Goal: Task Accomplishment & Management: Use online tool/utility

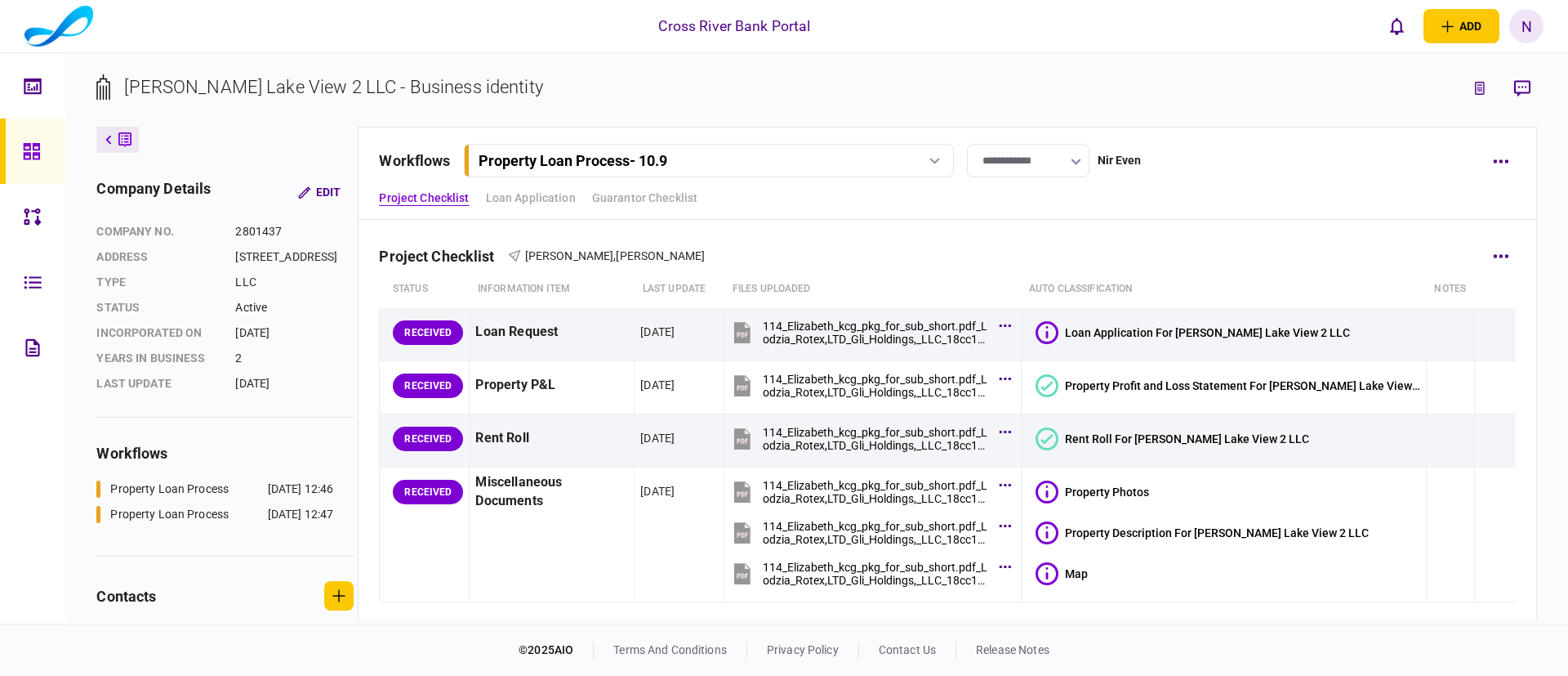
click at [1206, 260] on div "Project Checklist [PERSON_NAME] , [PERSON_NAME]" at bounding box center [946, 246] width 1135 height 50
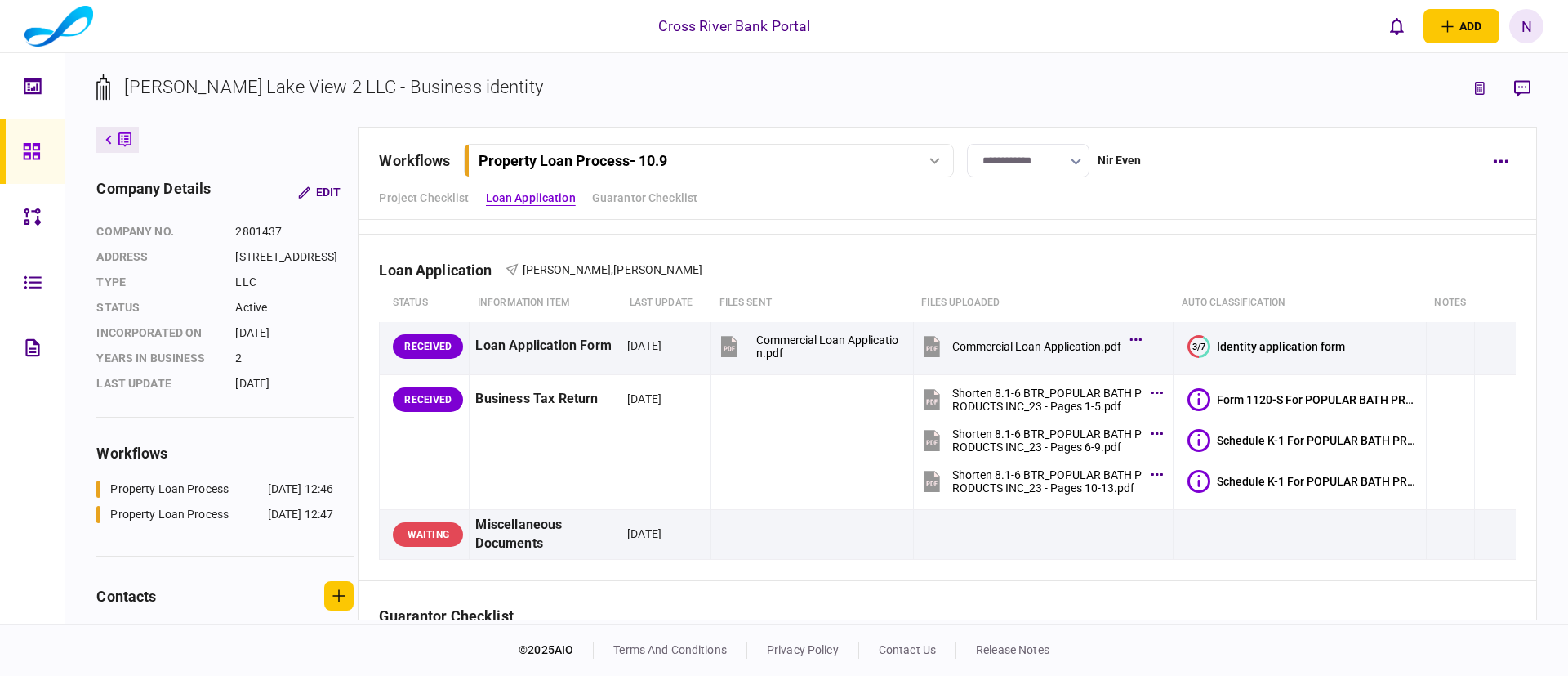
scroll to position [392, 0]
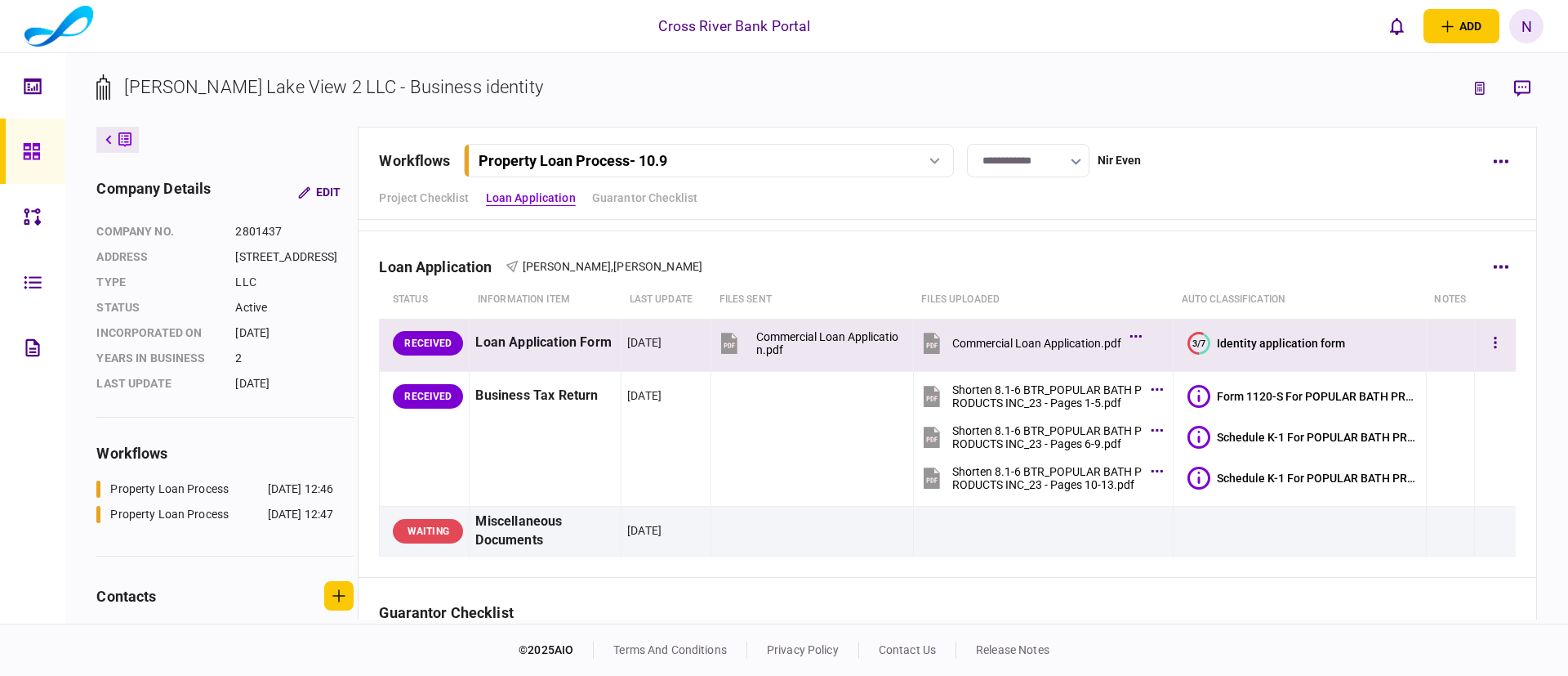
click at [1192, 337] on text "3/7" at bounding box center [1199, 342] width 13 height 11
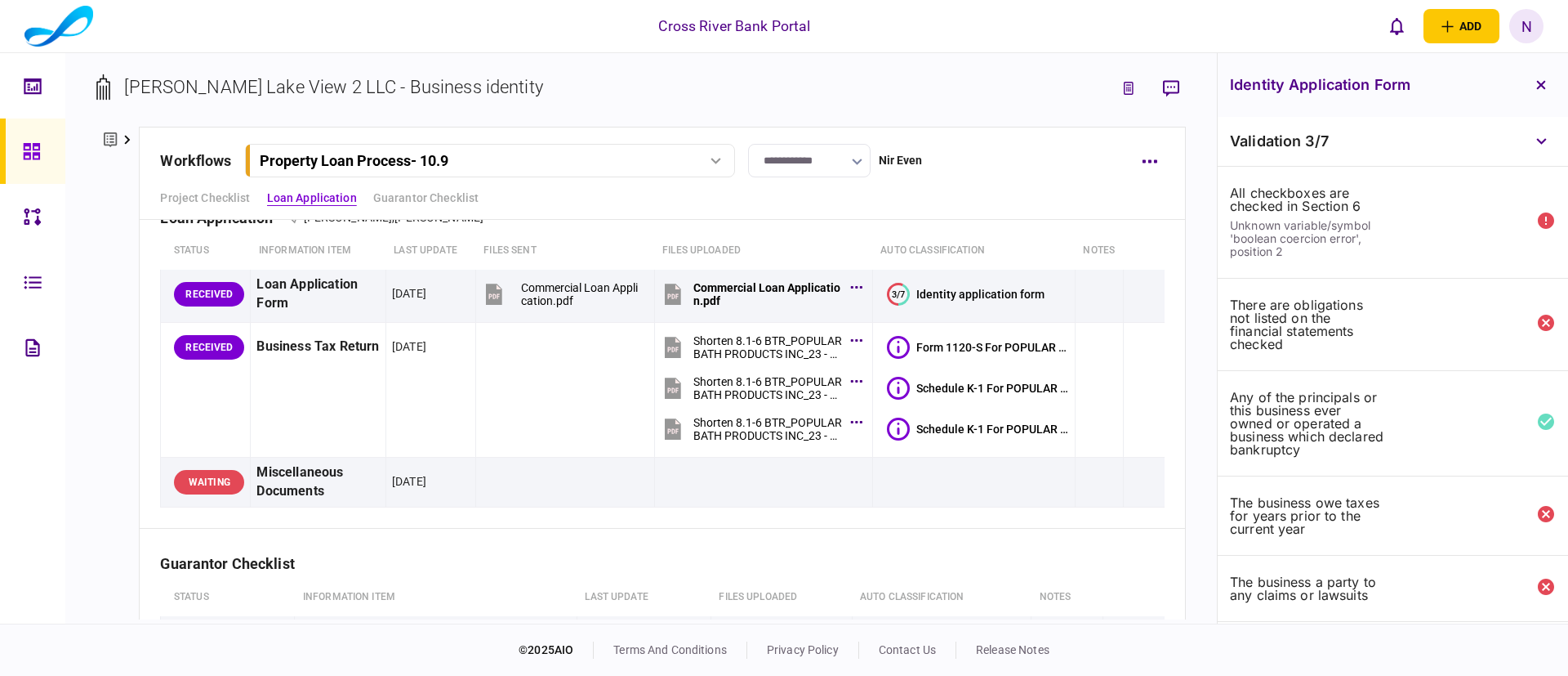
scroll to position [490, 0]
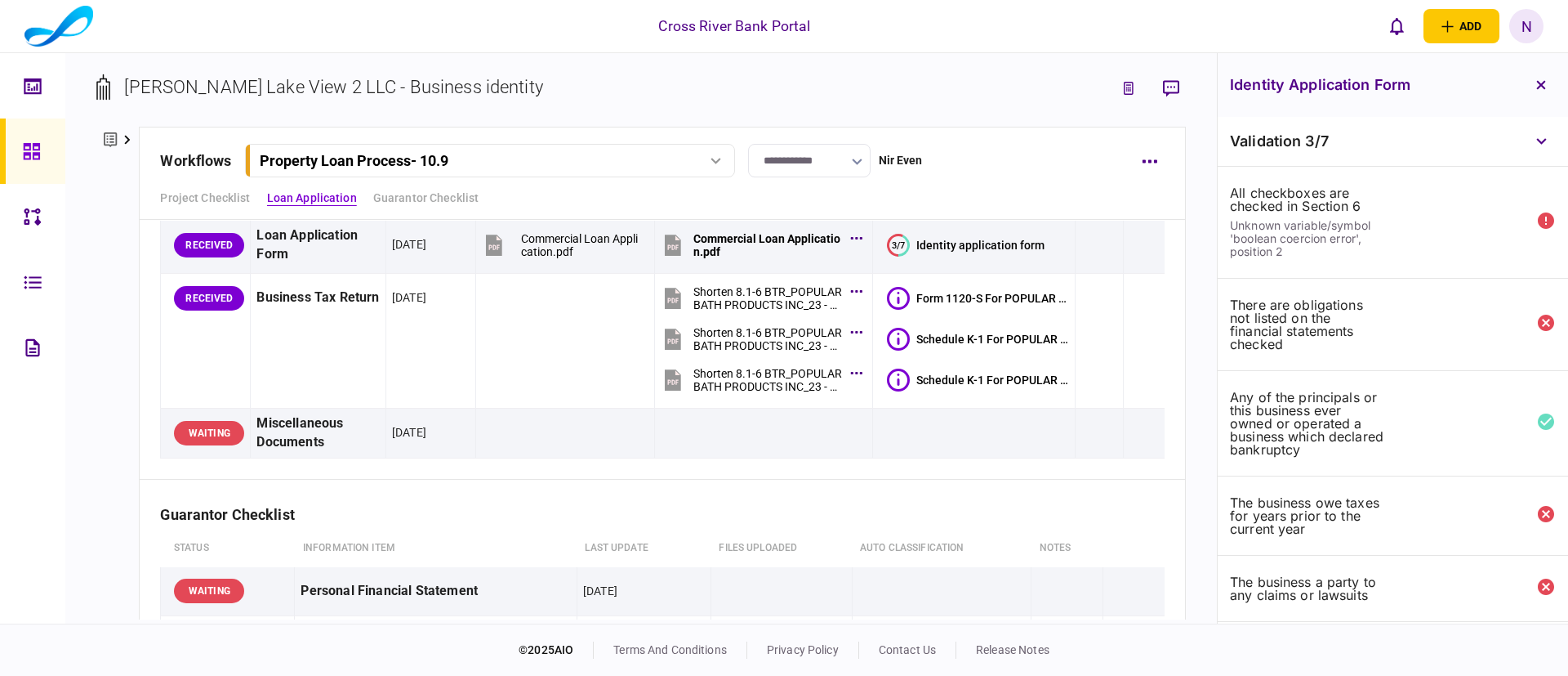
click at [1364, 258] on div "All checkboxes are checked in Section 6 Unknown variable/symbol 'boolean coerci…" at bounding box center [1392, 223] width 350 height 112
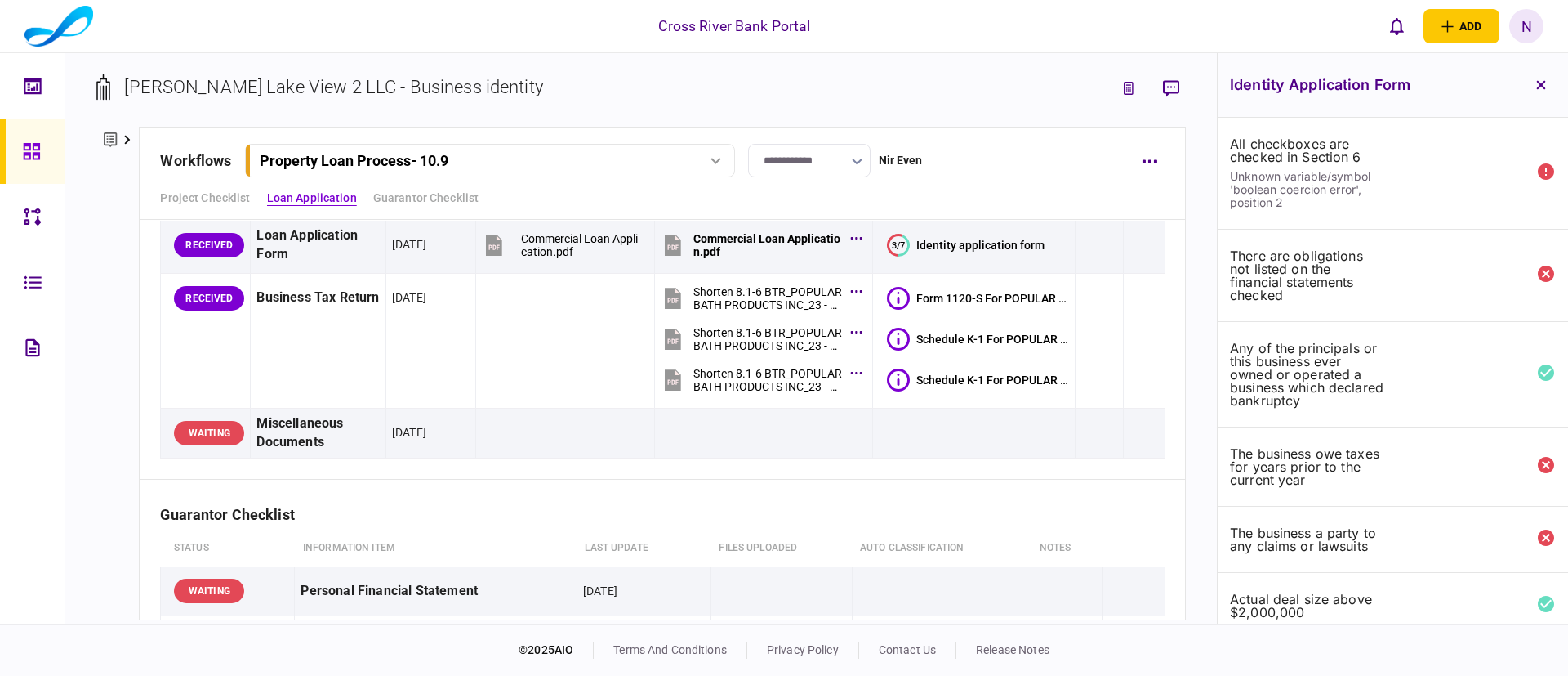
scroll to position [0, 0]
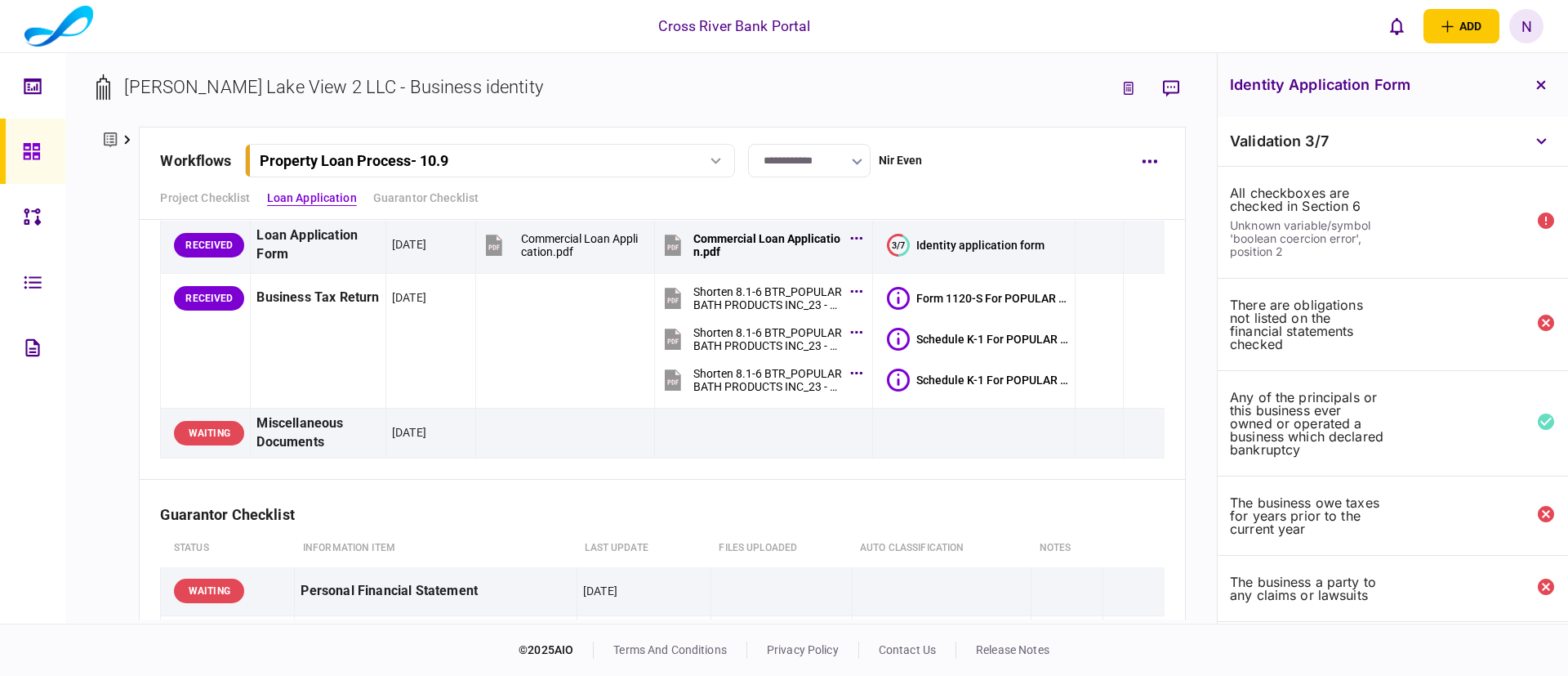
click at [977, 196] on div "Project Checklist Loan Application Guarantor Checklist" at bounding box center [662, 198] width 1004 height 17
click at [1007, 203] on div "Project Checklist Loan Application Guarantor Checklist" at bounding box center [662, 198] width 1004 height 17
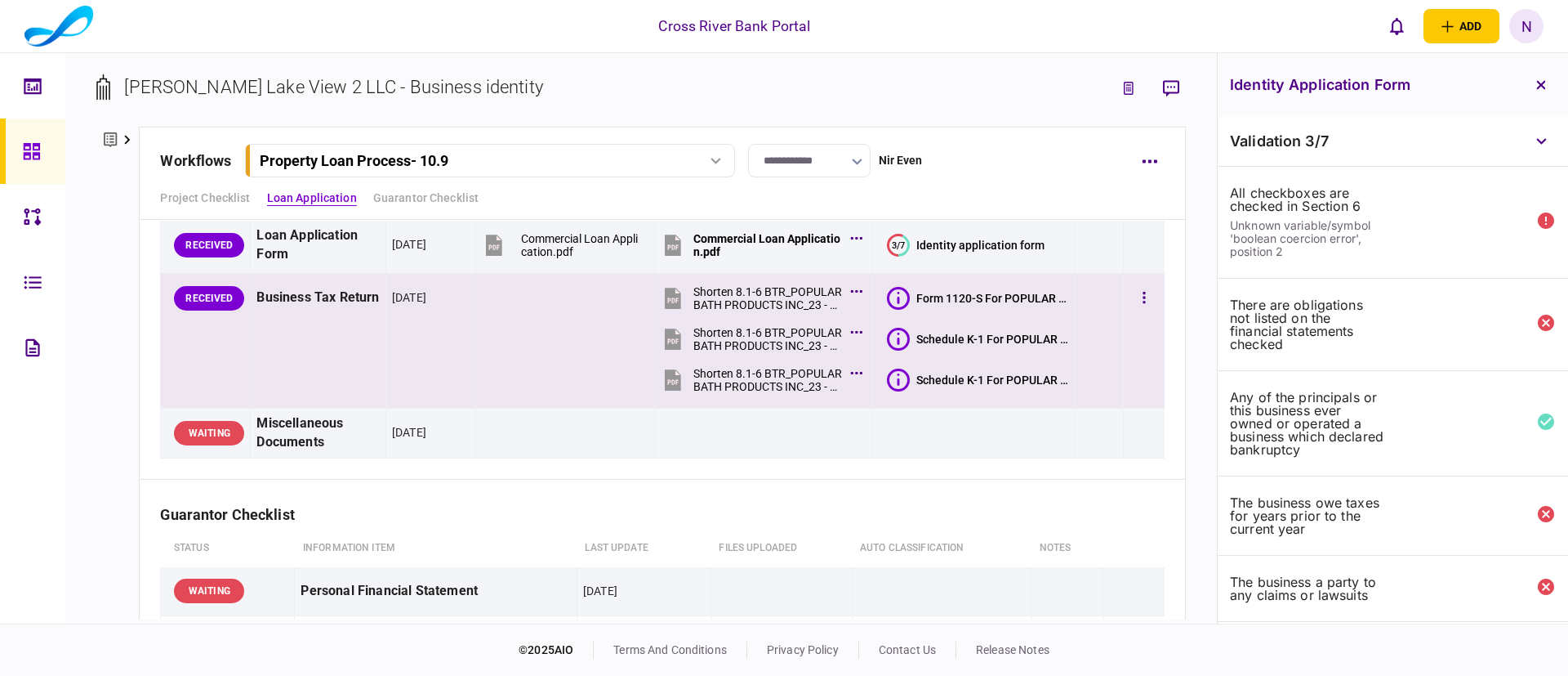
click at [961, 287] on button "Form 1120-S For POPULAR BATH PRODUCTS INC." at bounding box center [978, 299] width 182 height 23
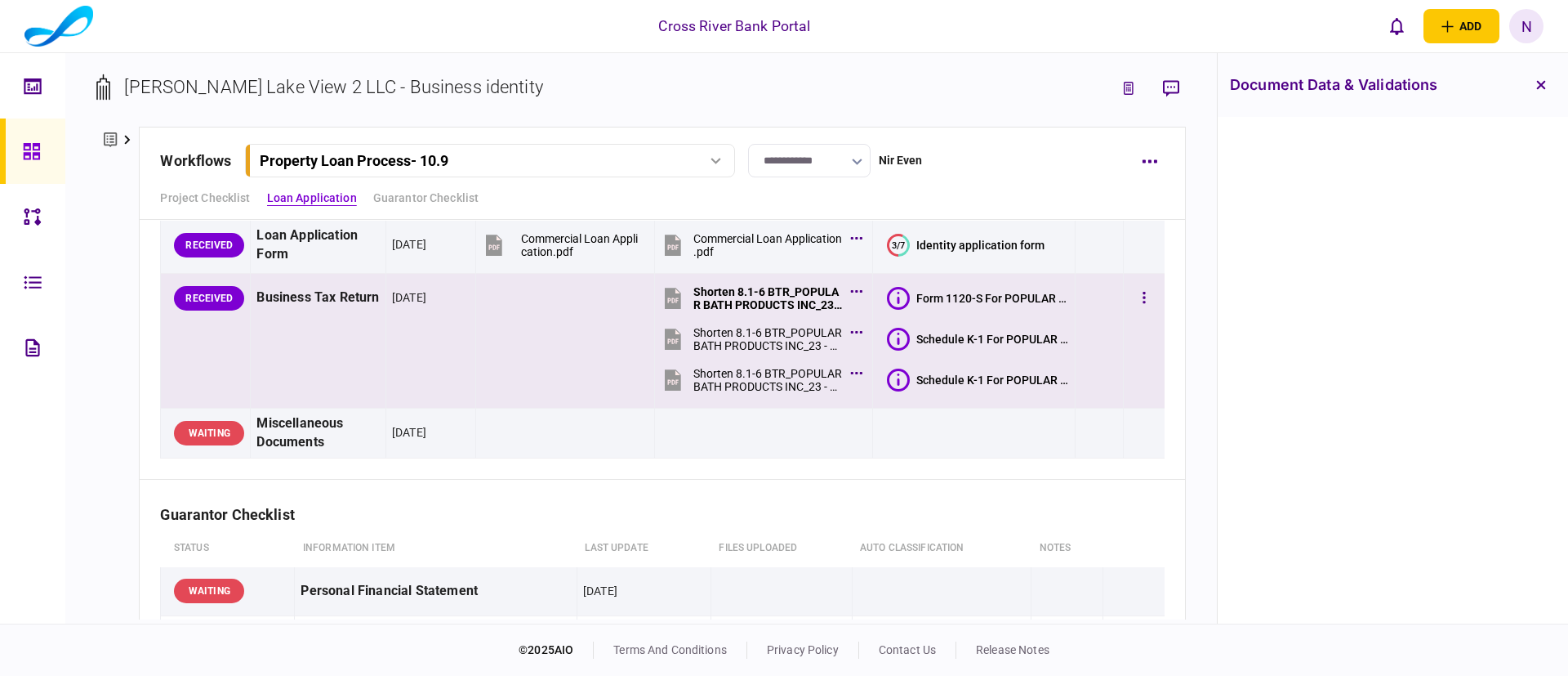
click at [890, 337] on icon at bounding box center [898, 339] width 23 height 23
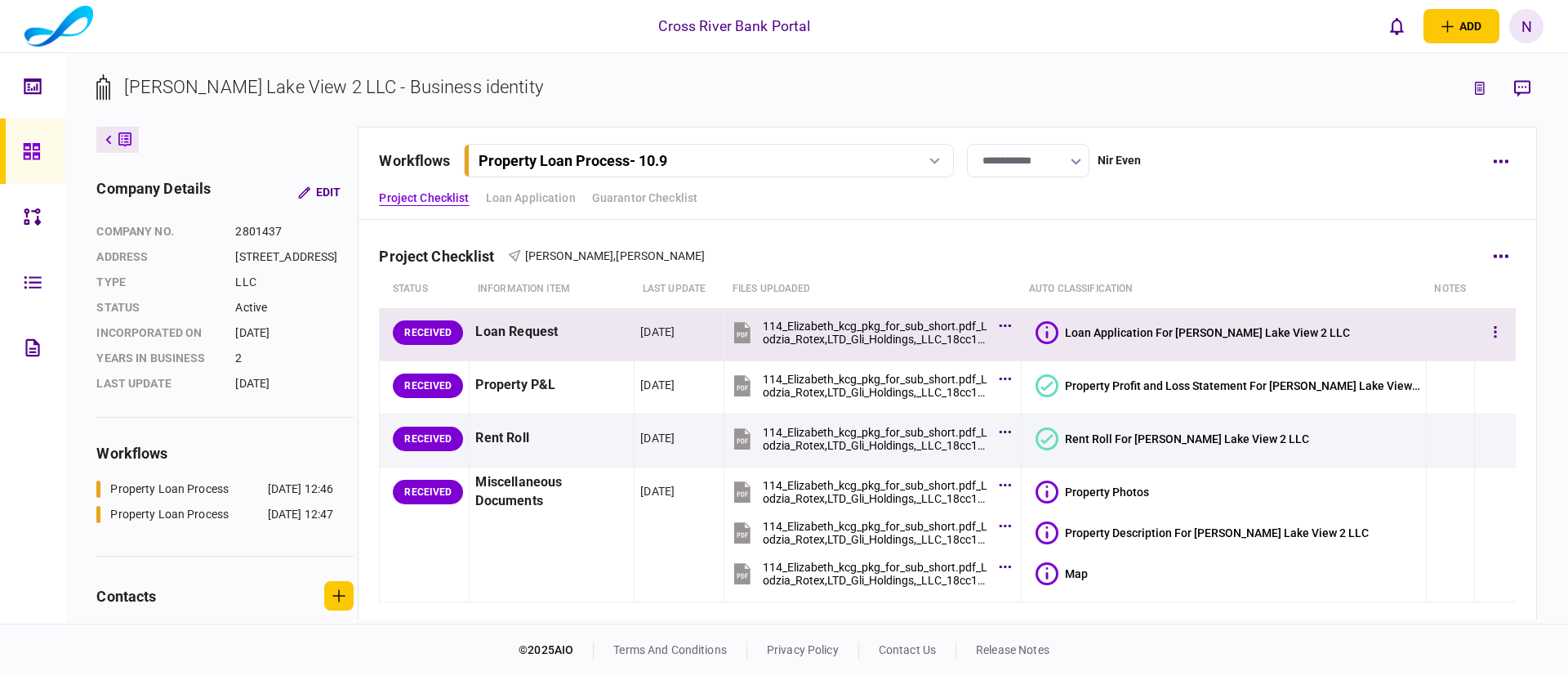
click at [1057, 326] on icon at bounding box center [1047, 332] width 23 height 23
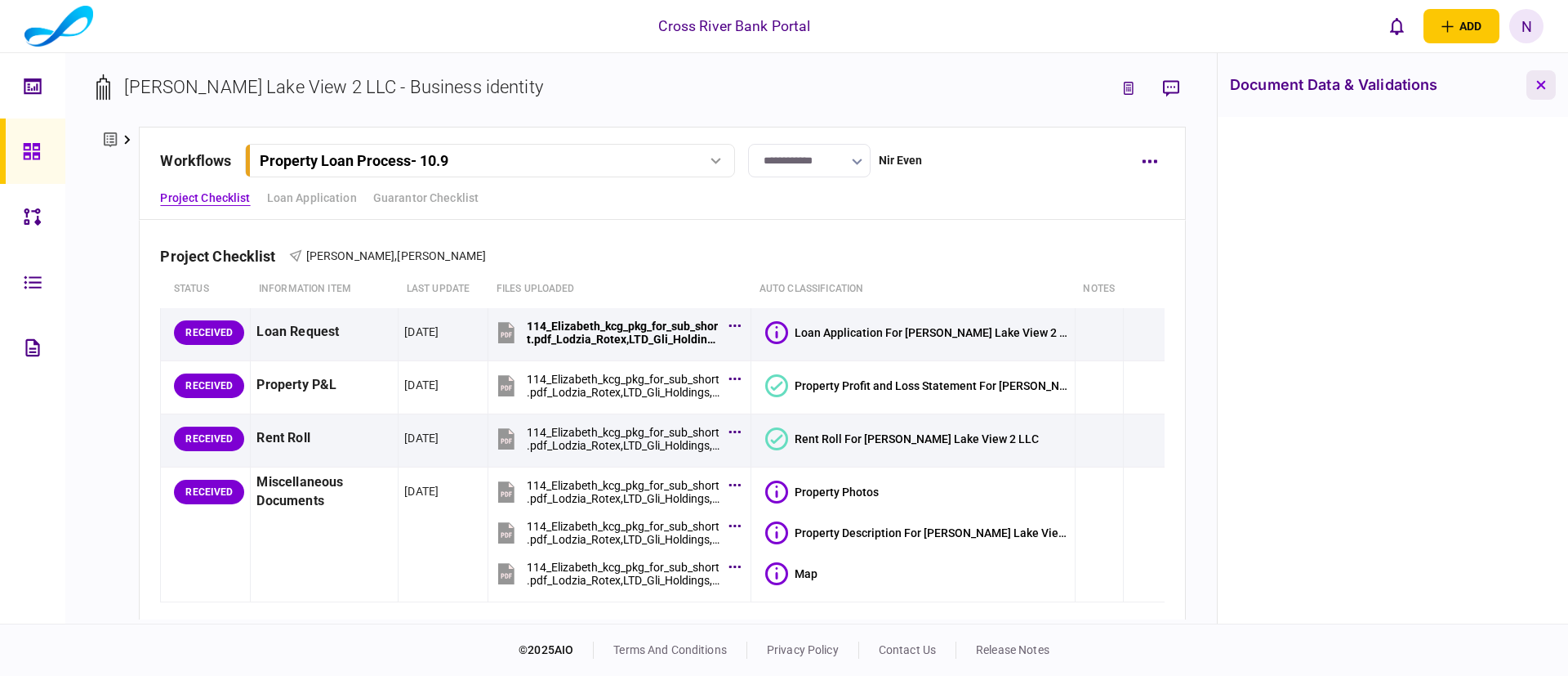
click at [1543, 80] on icon "button" at bounding box center [1540, 84] width 10 height 10
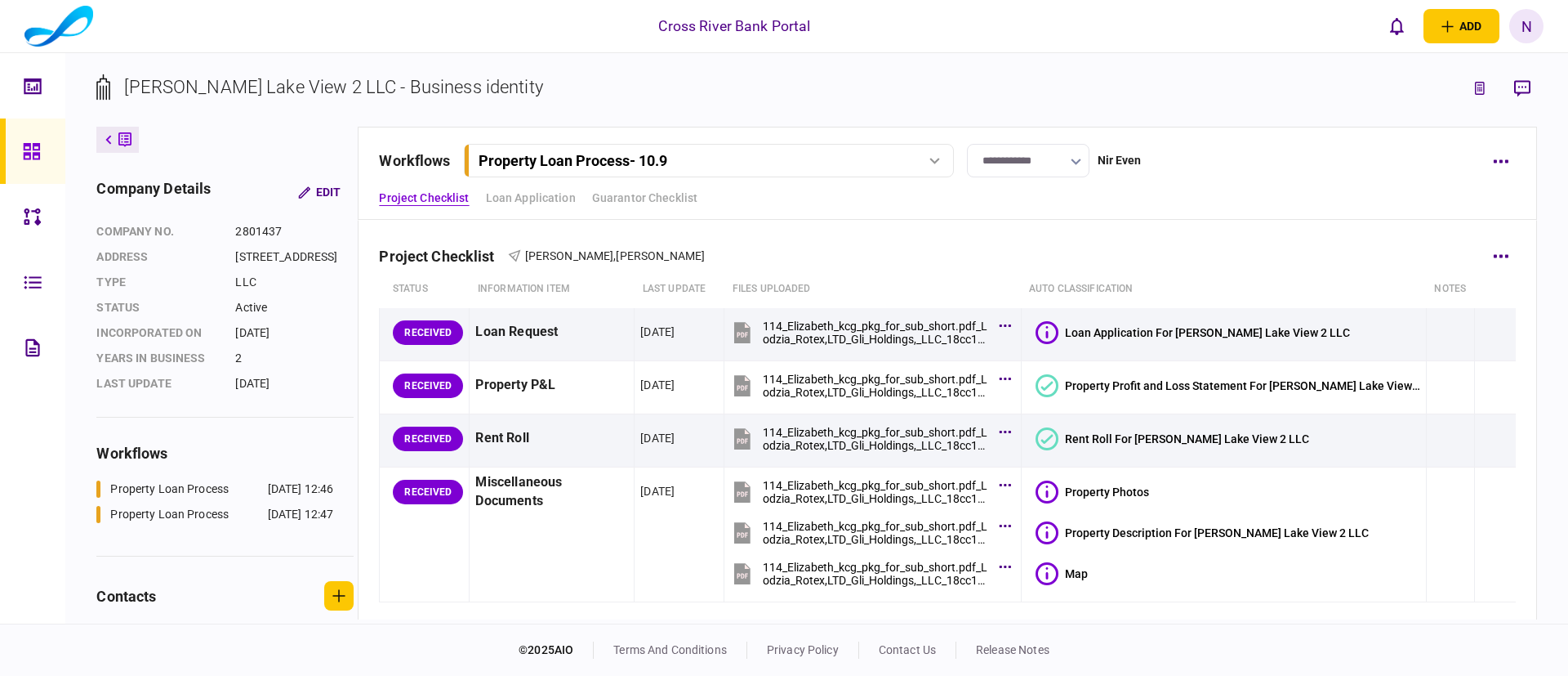
click at [1217, 241] on div "Project Checklist [PERSON_NAME] , [PERSON_NAME]" at bounding box center [946, 246] width 1135 height 50
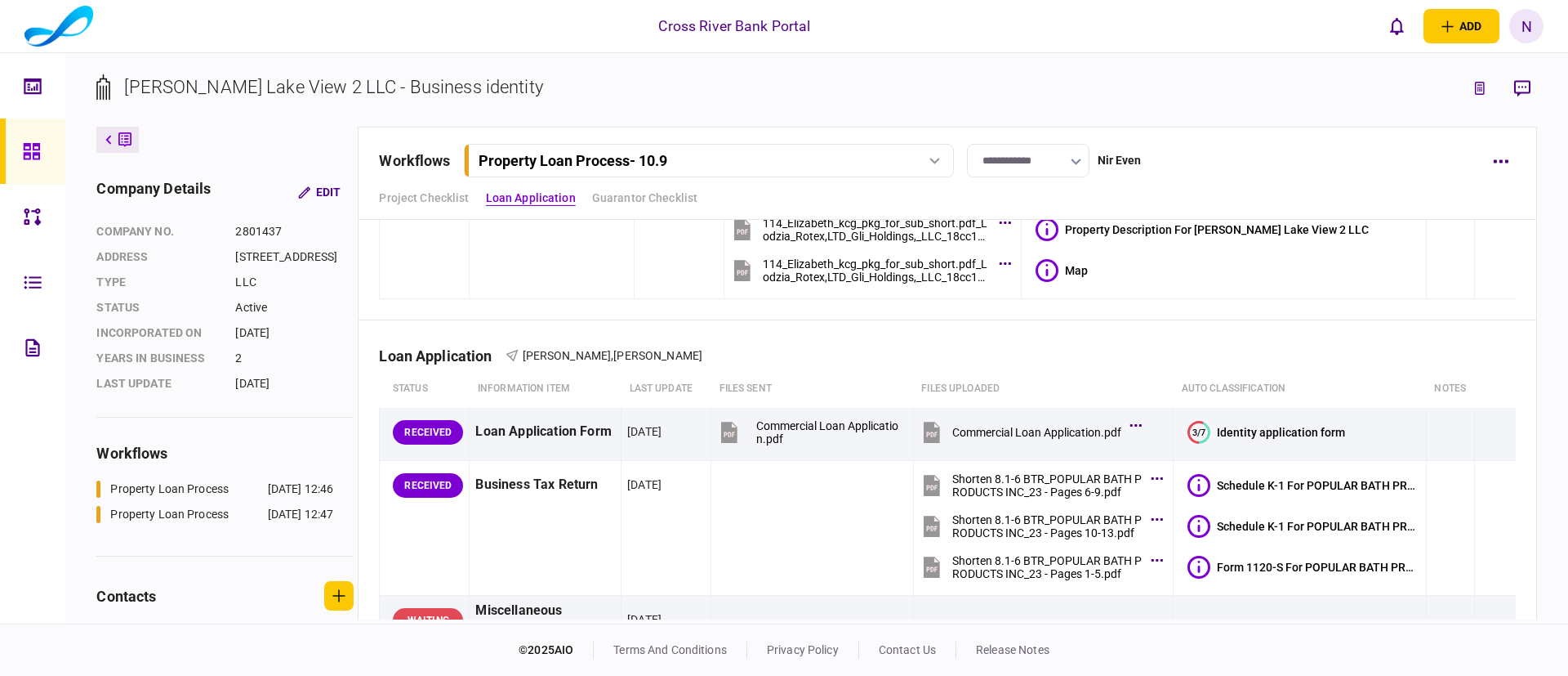
scroll to position [343, 0]
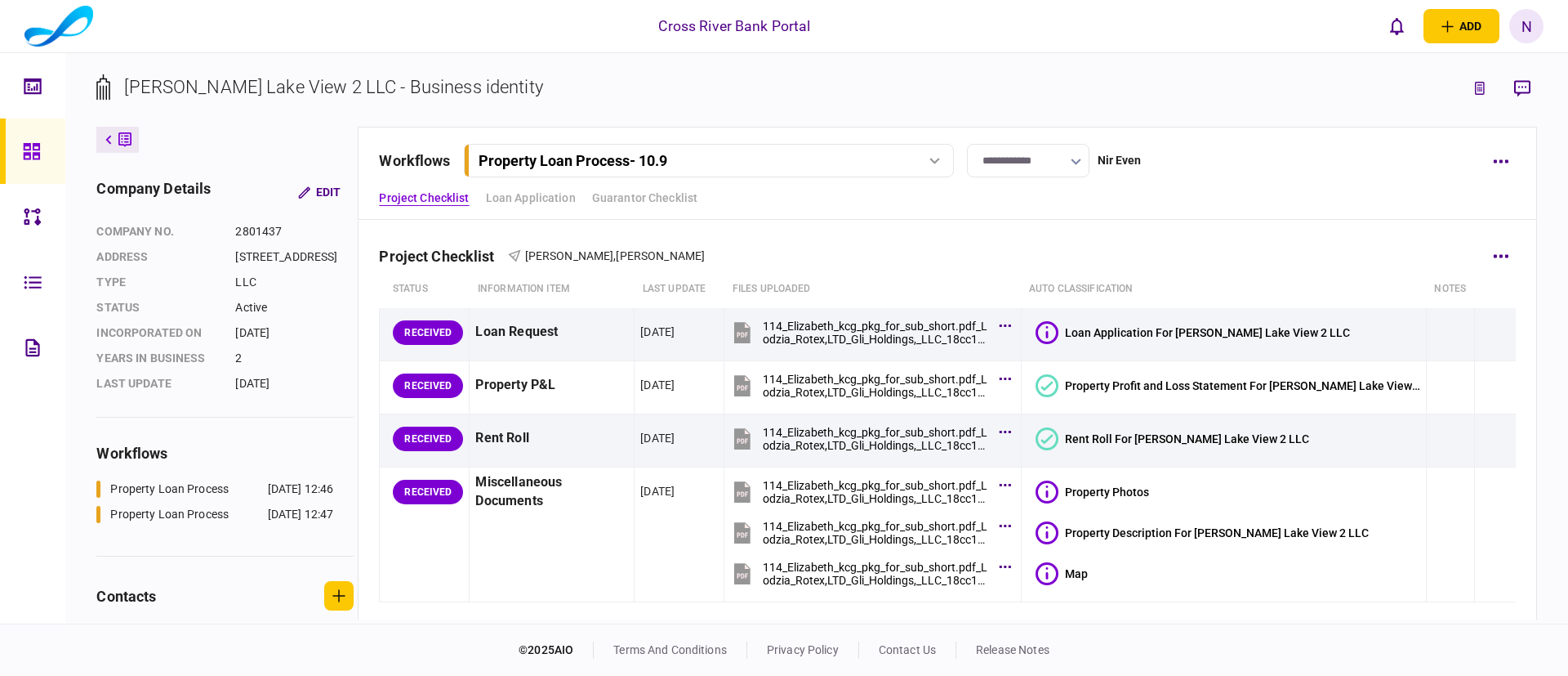
click at [1203, 228] on div "Project Checklist [PERSON_NAME] , [PERSON_NAME]" at bounding box center [946, 246] width 1135 height 50
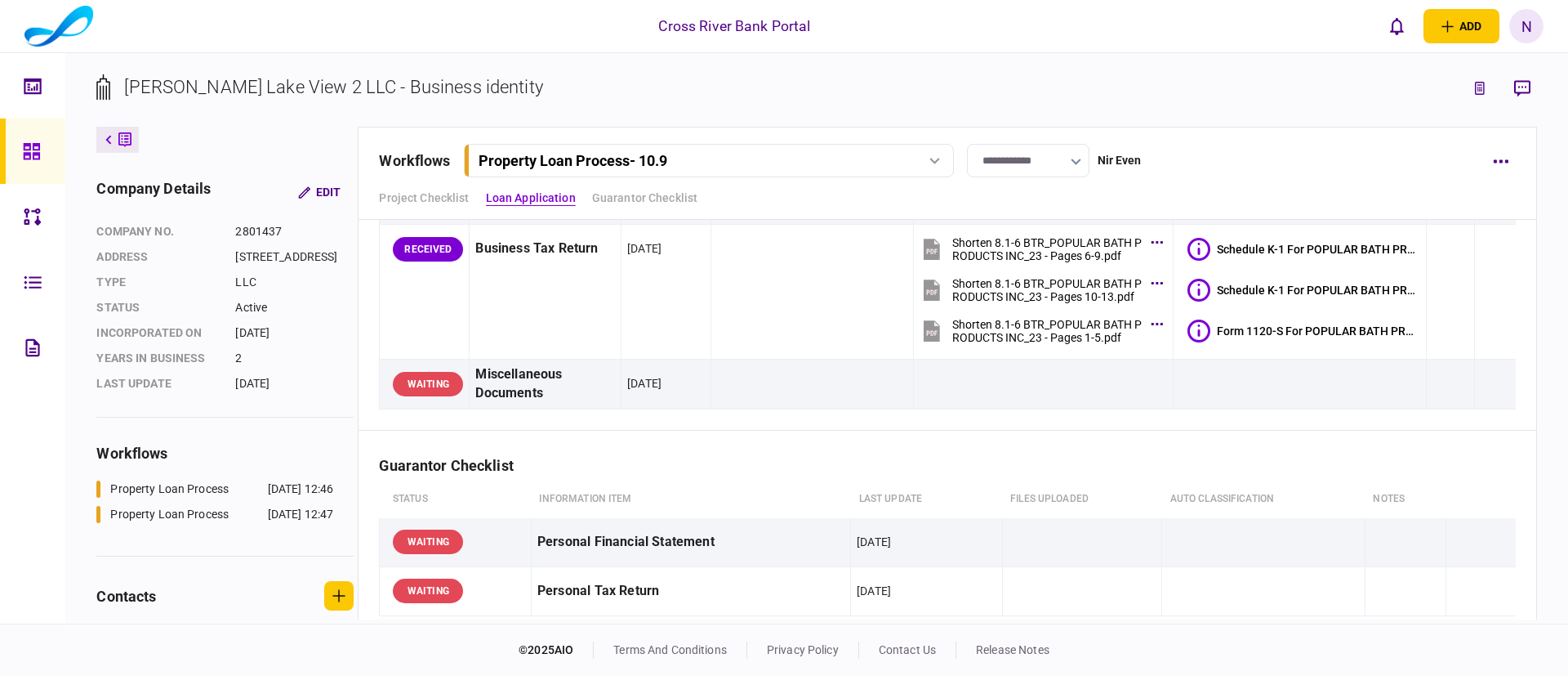
scroll to position [589, 0]
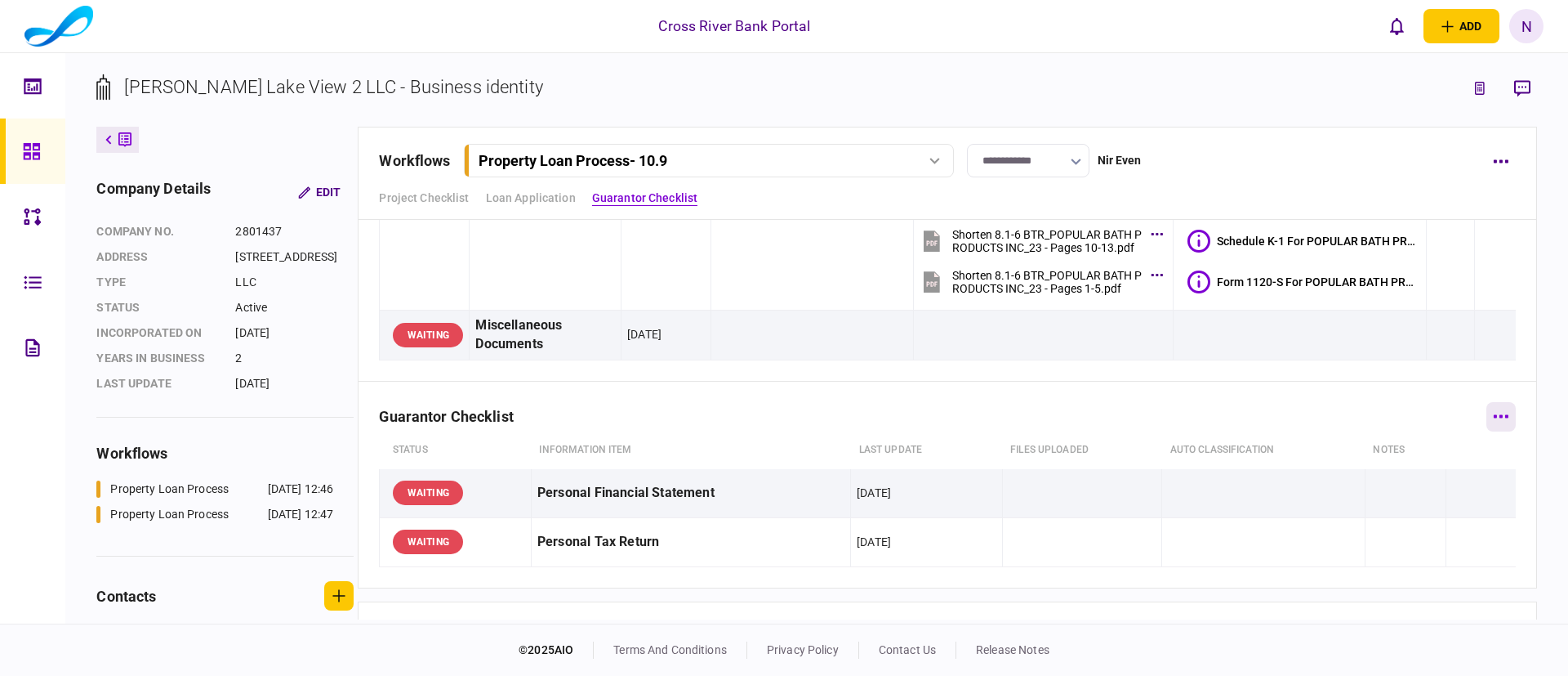
click at [1485, 410] on button "button" at bounding box center [1500, 417] width 30 height 30
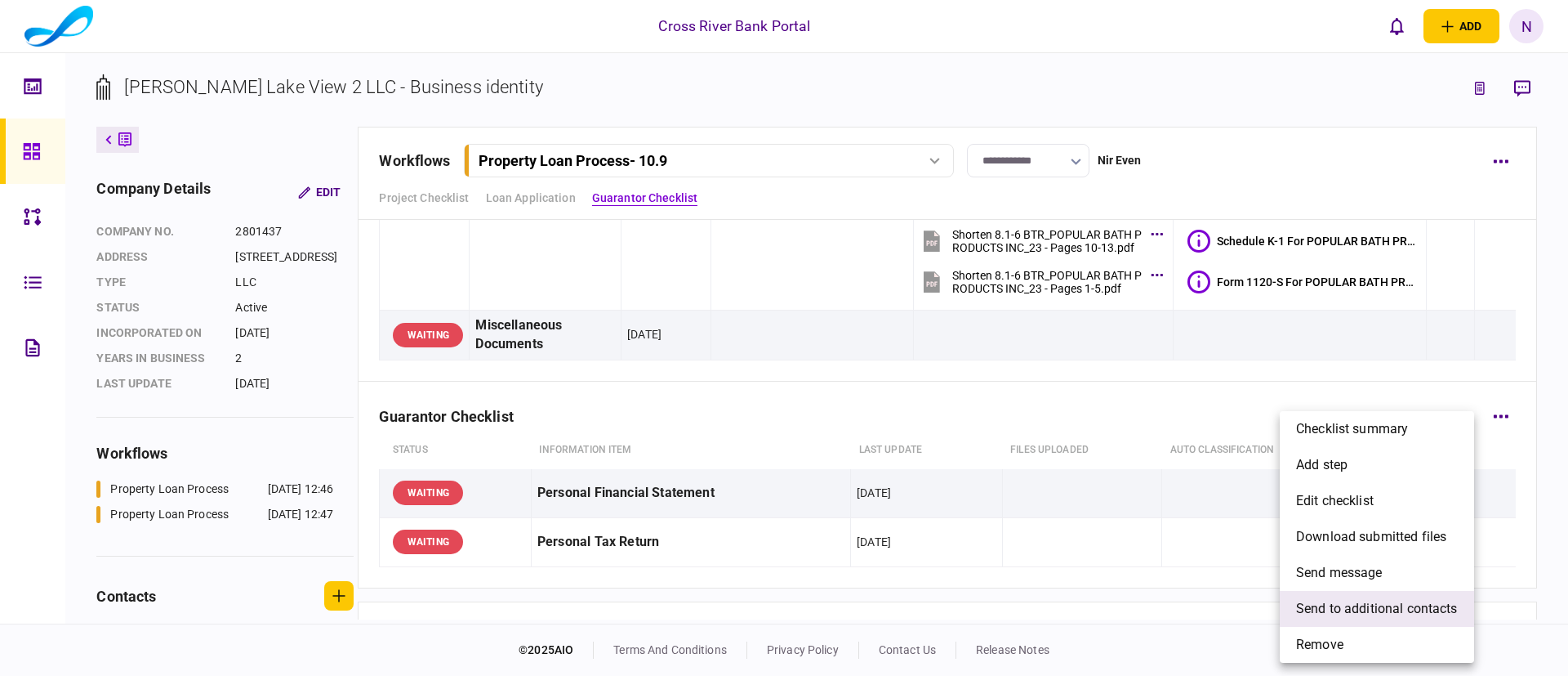
click at [1368, 605] on span "send to additional contacts" at bounding box center [1376, 609] width 161 height 19
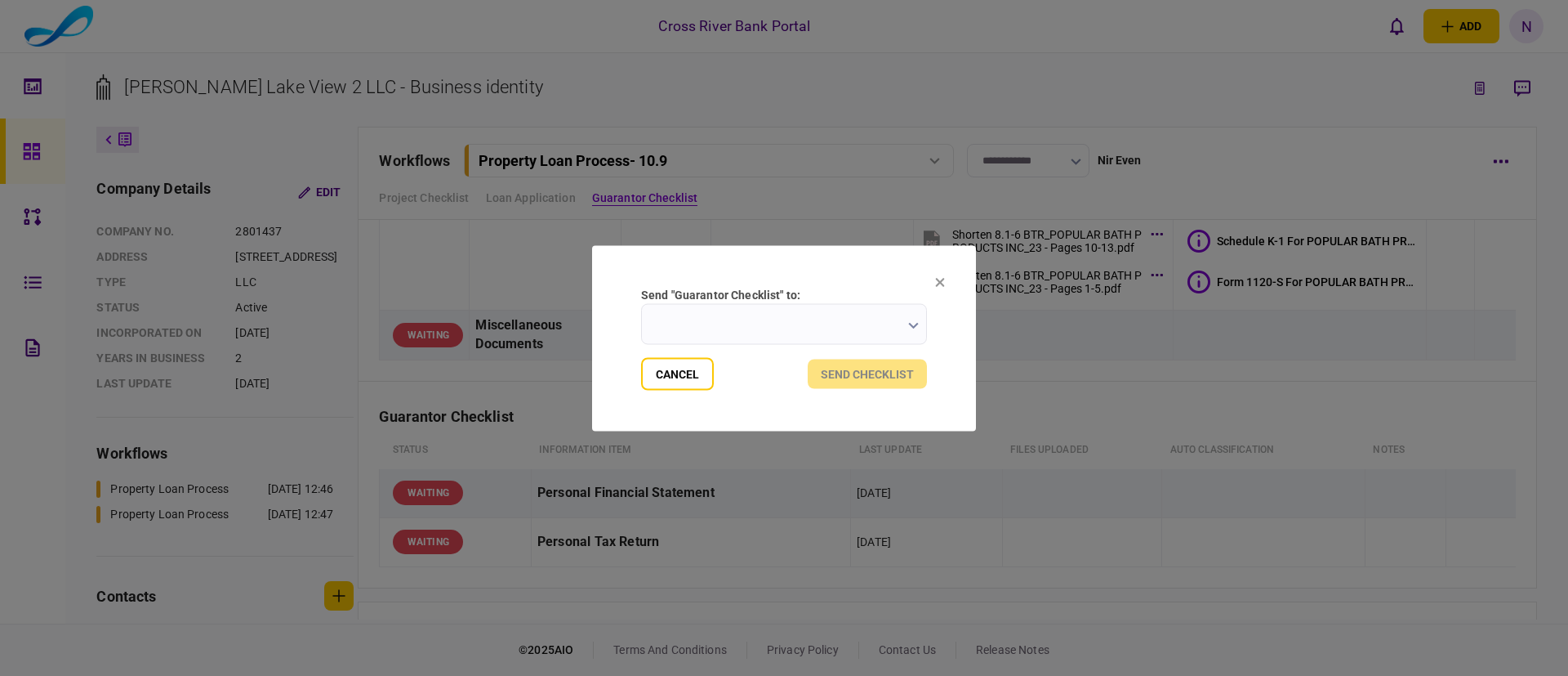
click at [924, 323] on input "send "Guarantor Checklist" to:" at bounding box center [784, 324] width 286 height 41
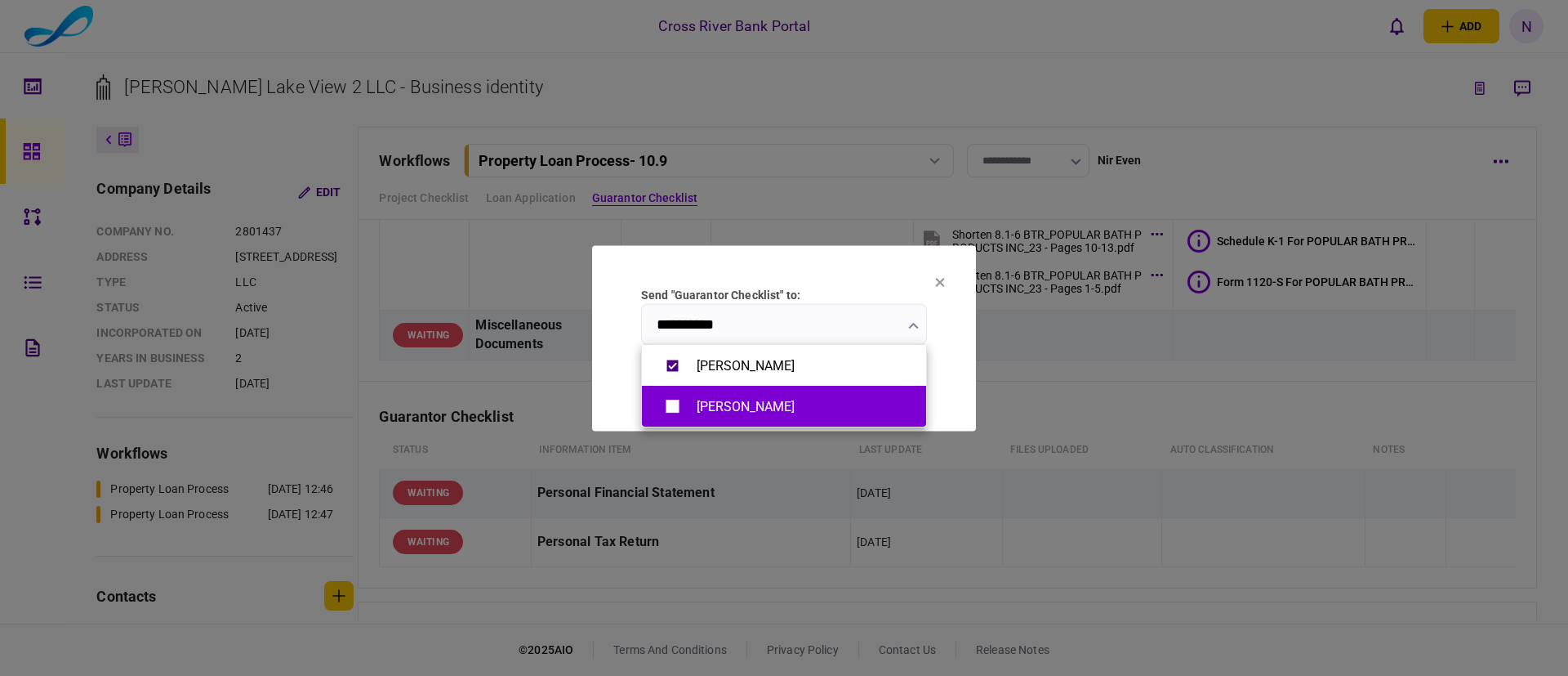
type input "**********"
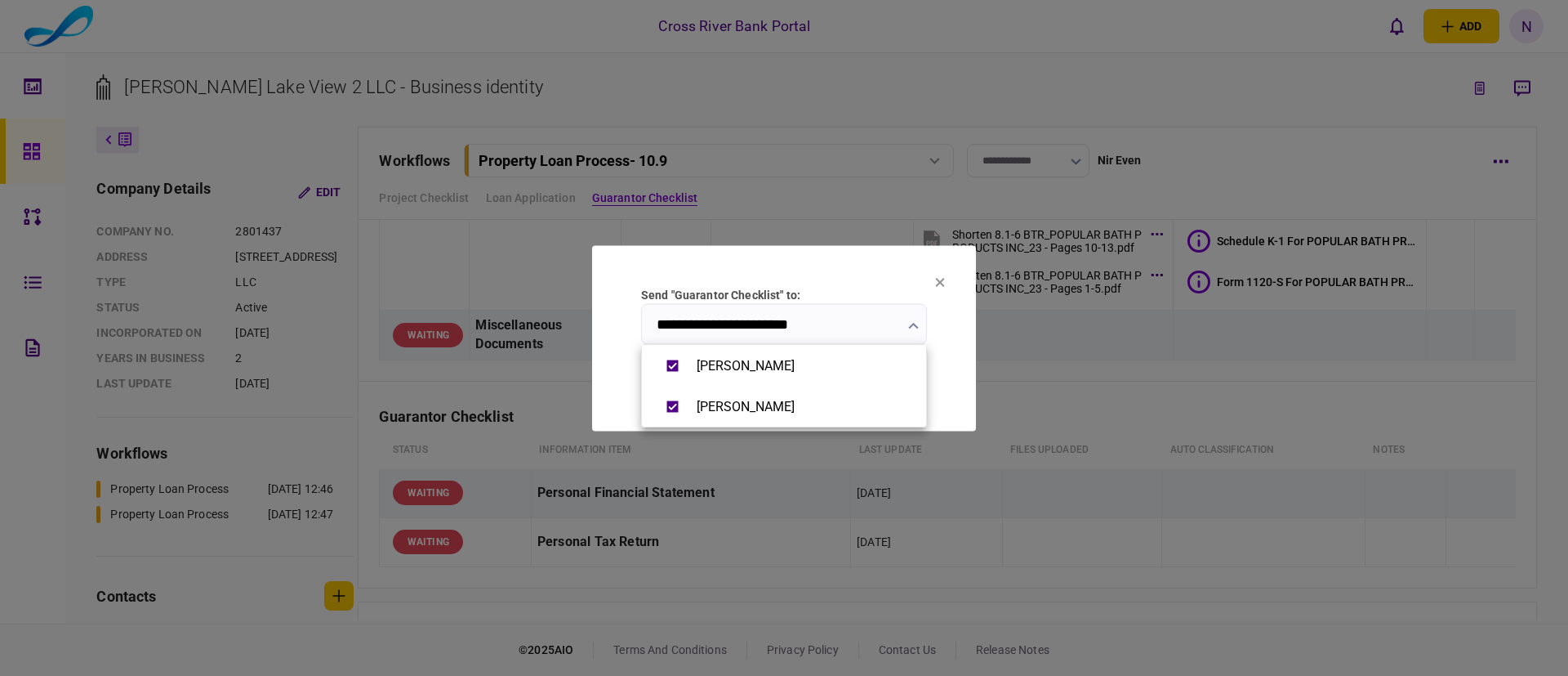
click at [955, 344] on div at bounding box center [784, 338] width 1568 height 676
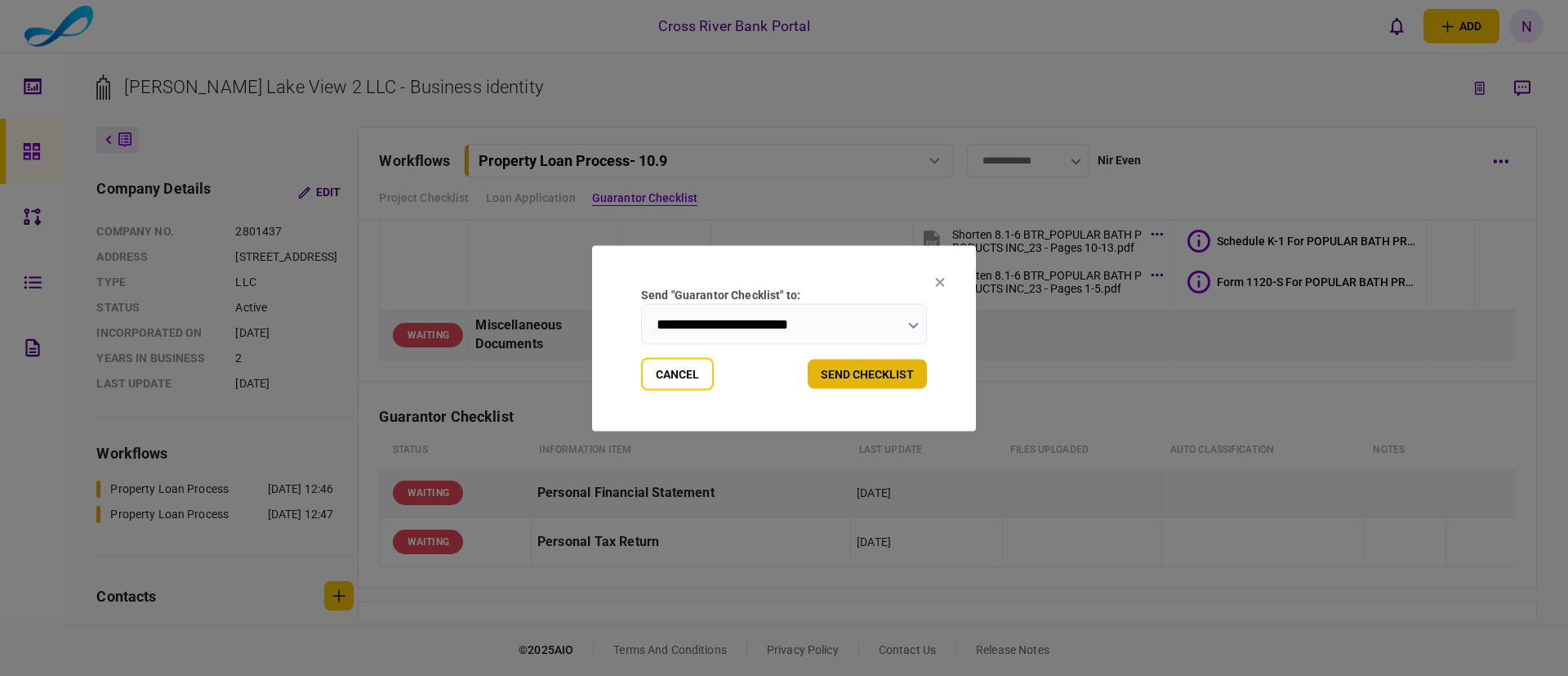
click at [891, 369] on button "send checklist" at bounding box center [867, 374] width 119 height 30
